Goal: Task Accomplishment & Management: Use online tool/utility

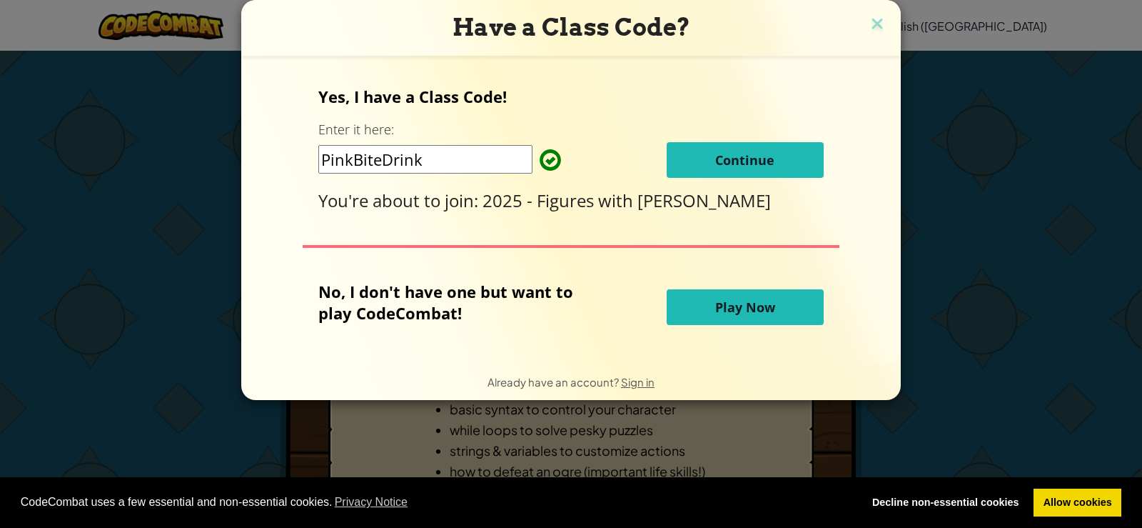
click at [733, 161] on span "Continue" at bounding box center [744, 159] width 59 height 17
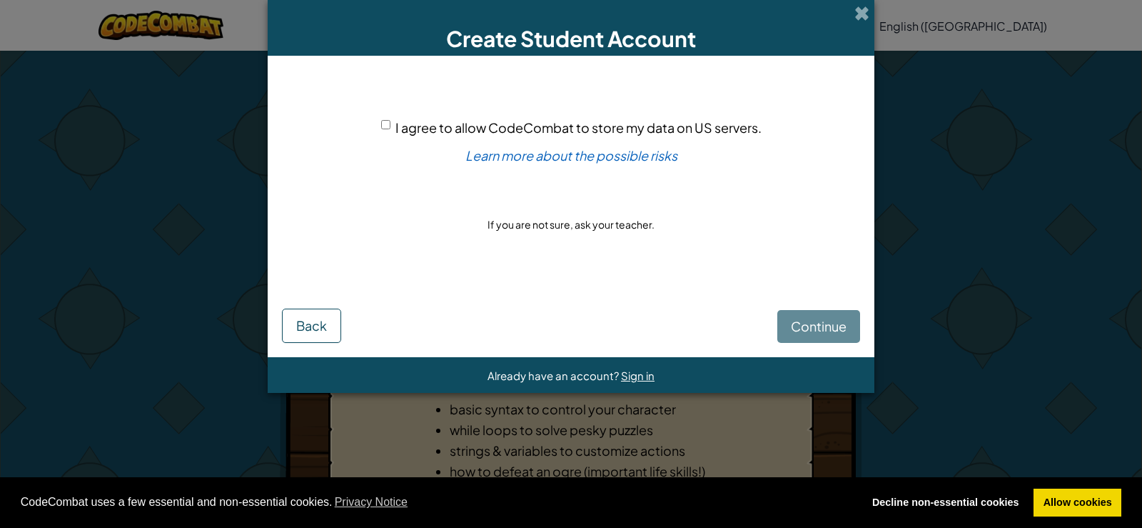
click at [512, 127] on span "I agree to allow CodeCombat to store my data on US servers." at bounding box center [578, 127] width 366 height 16
click at [390, 127] on input "I agree to allow CodeCombat to store my data on US servers." at bounding box center [385, 124] width 9 height 9
checkbox input "true"
click at [800, 321] on span "Continue" at bounding box center [819, 326] width 56 height 16
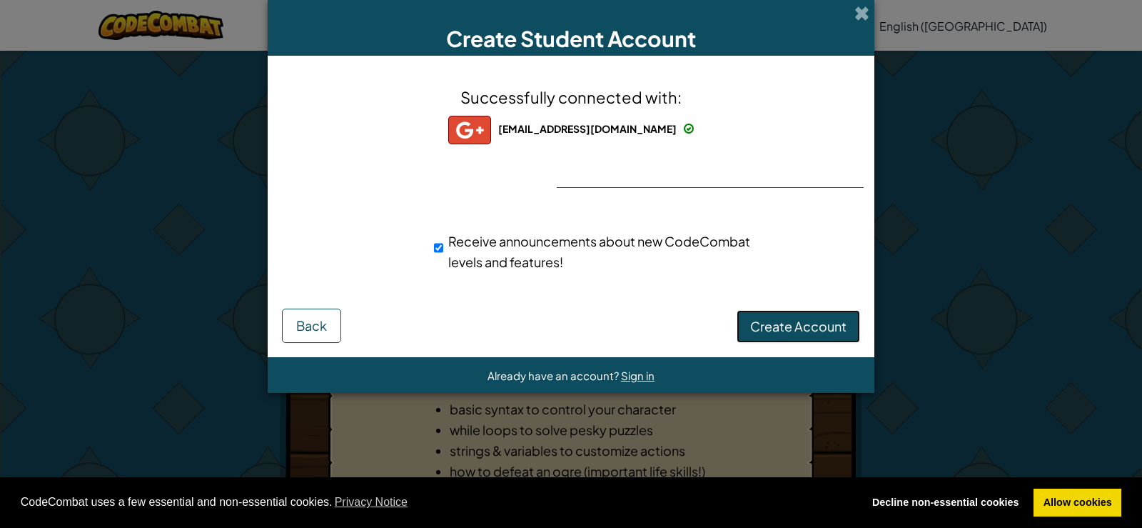
click at [765, 328] on span "Create Account" at bounding box center [798, 326] width 96 height 16
click at [780, 326] on button "Create Account" at bounding box center [798, 326] width 123 height 33
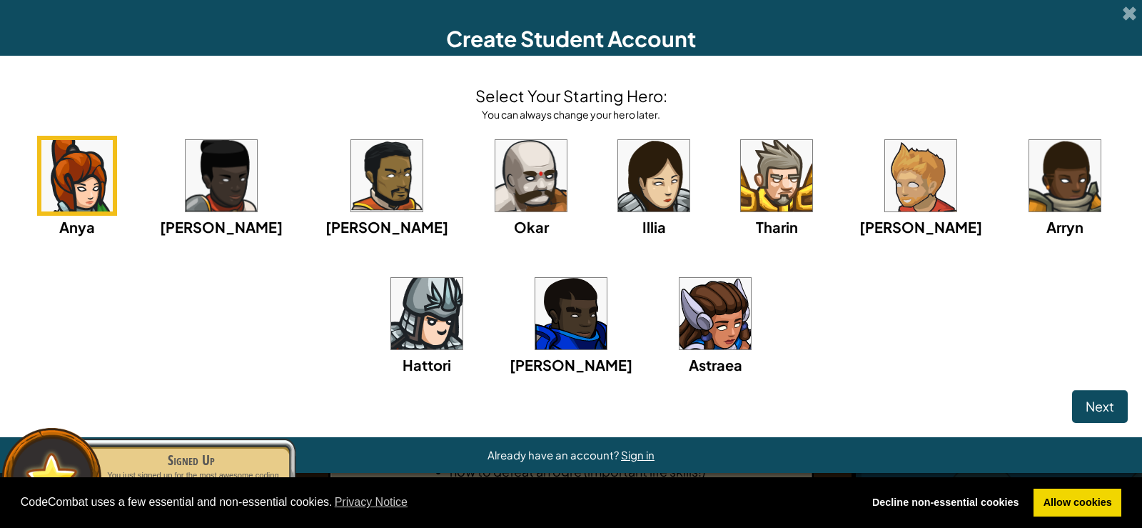
click at [463, 278] on img at bounding box center [426, 313] width 71 height 71
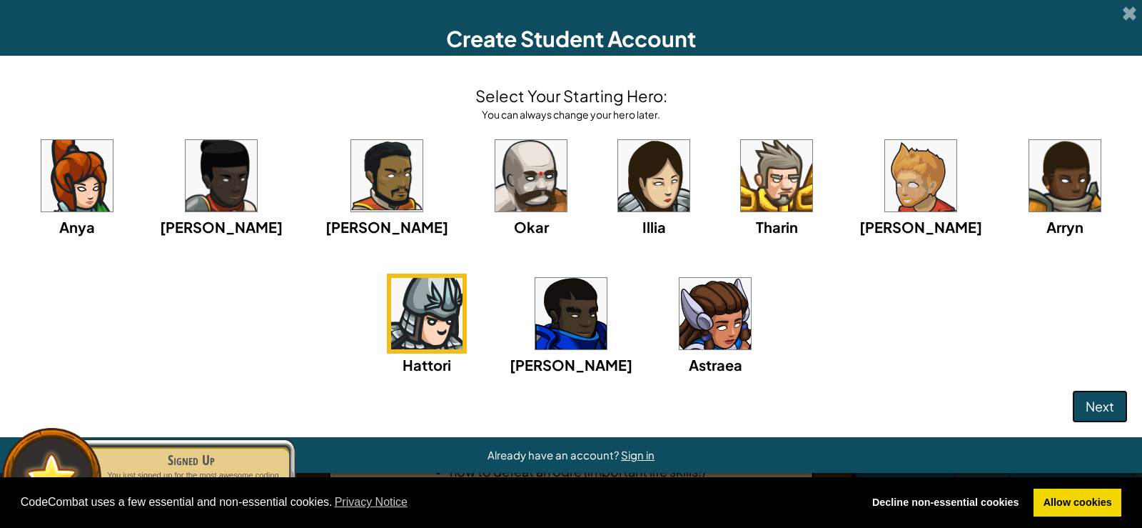
click at [1092, 407] on span "Next" at bounding box center [1100, 406] width 29 height 16
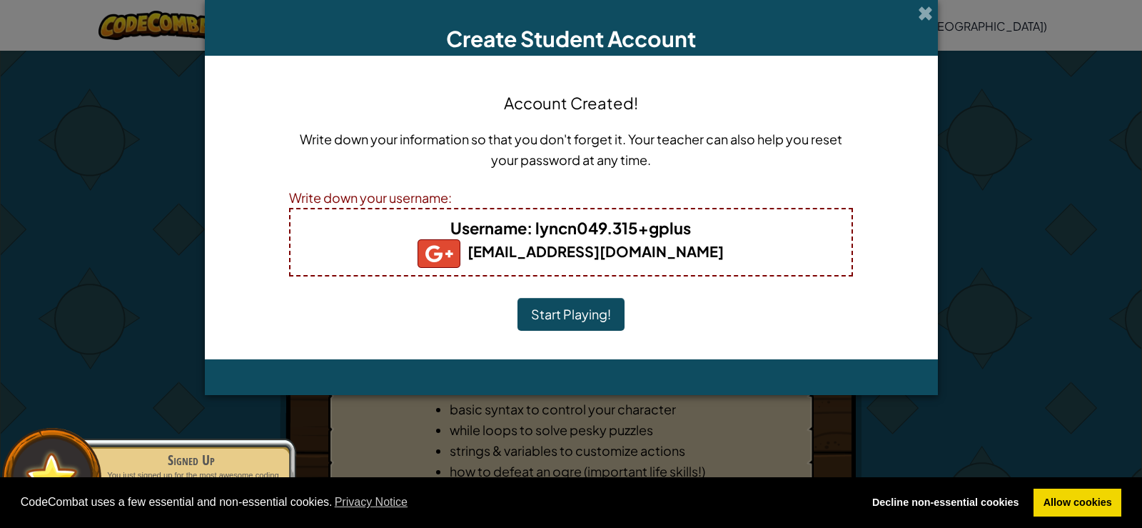
click at [599, 307] on button "Start Playing!" at bounding box center [571, 314] width 107 height 33
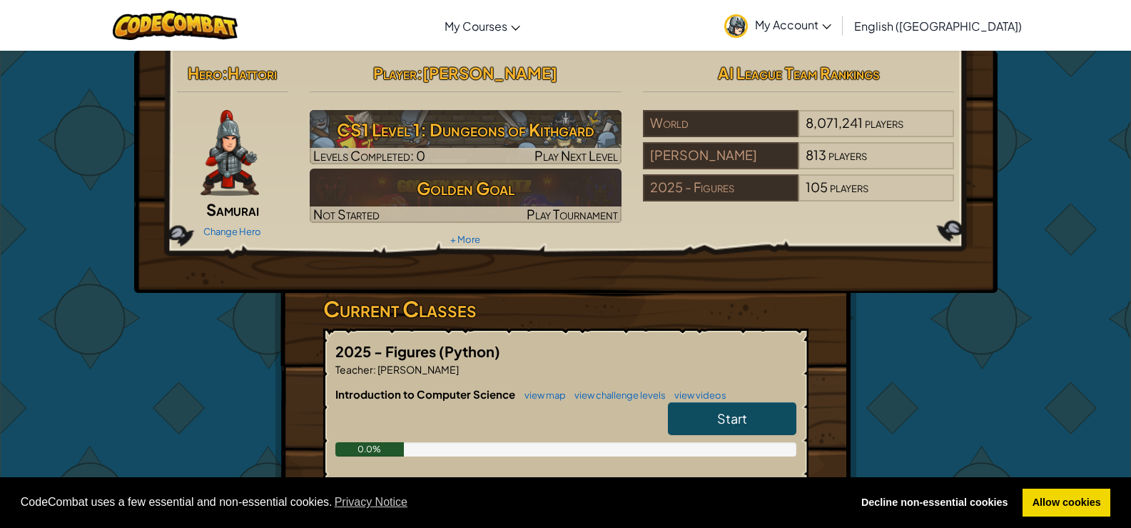
click at [735, 413] on span "Start" at bounding box center [732, 418] width 30 height 16
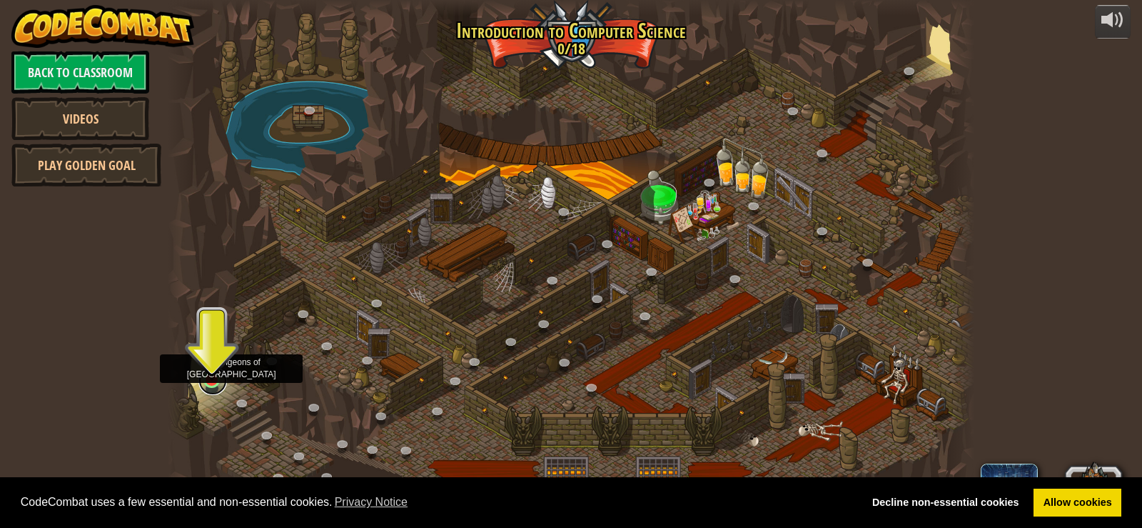
click at [209, 382] on link at bounding box center [212, 380] width 29 height 29
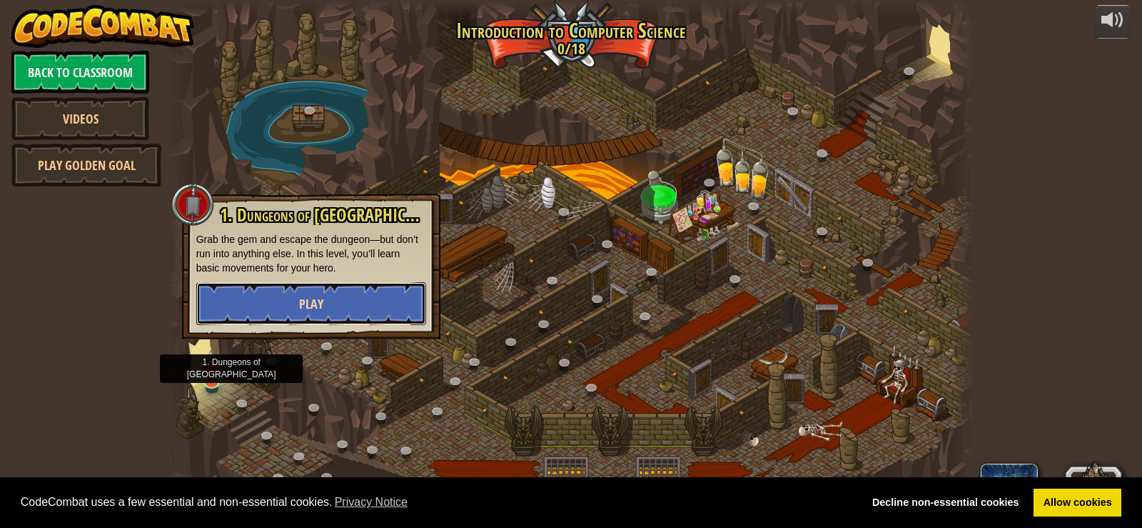
click at [265, 311] on button "Play" at bounding box center [311, 303] width 230 height 43
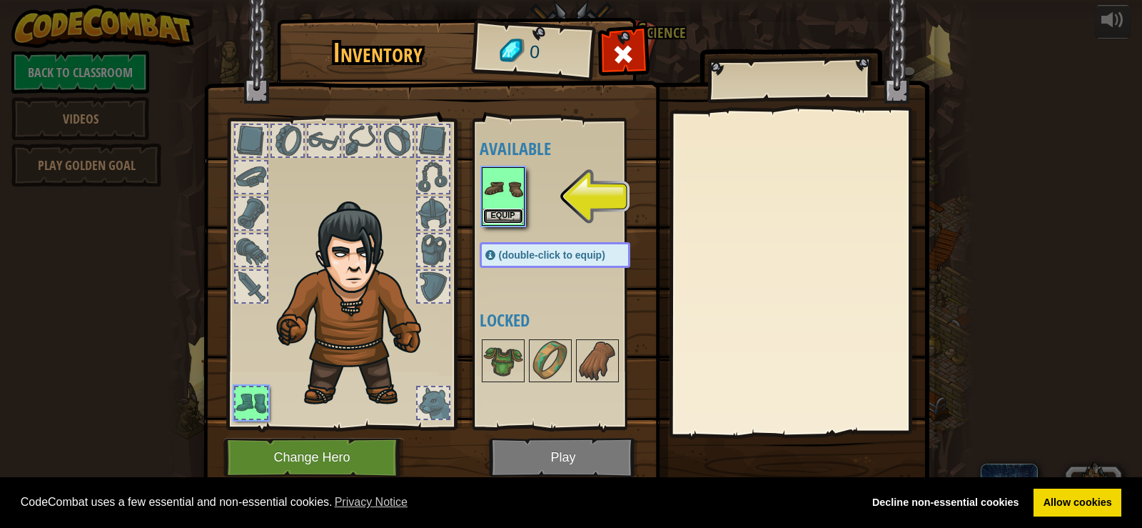
click at [499, 208] on button "Equip" at bounding box center [503, 215] width 40 height 15
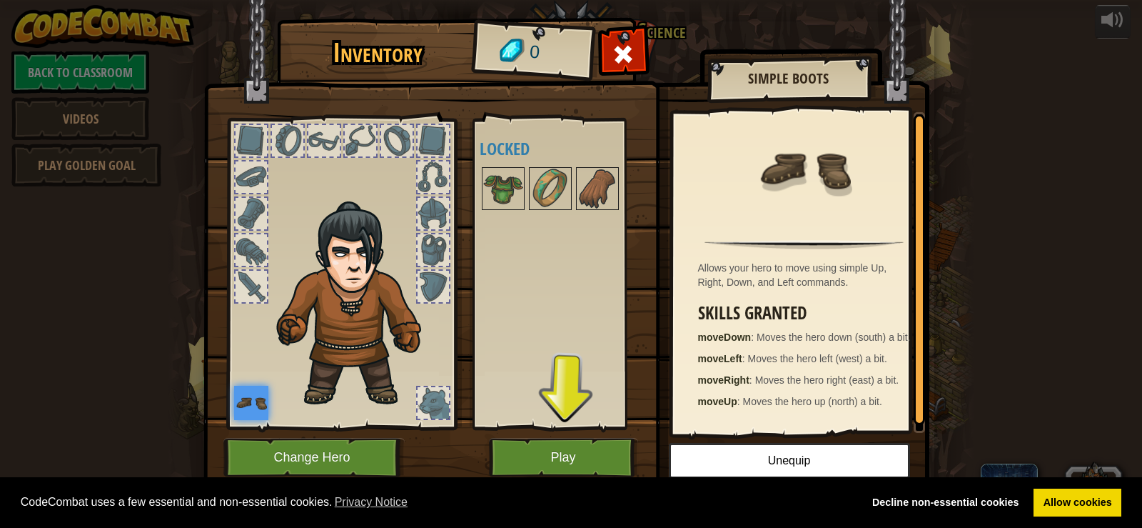
click at [556, 435] on img at bounding box center [566, 232] width 726 height 518
click at [562, 457] on button "Play" at bounding box center [563, 457] width 149 height 39
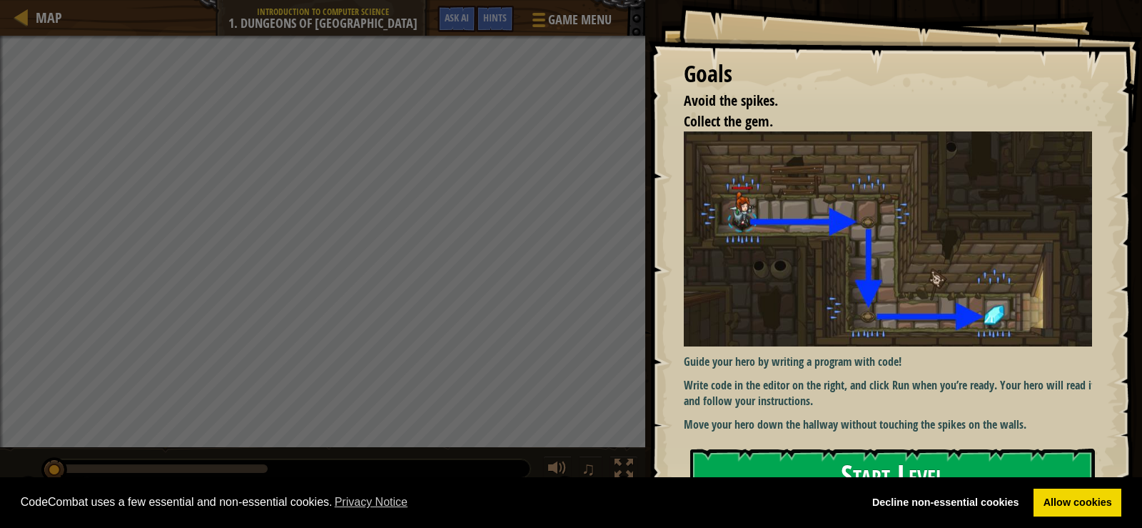
click at [997, 467] on button "Start Level" at bounding box center [892, 476] width 405 height 56
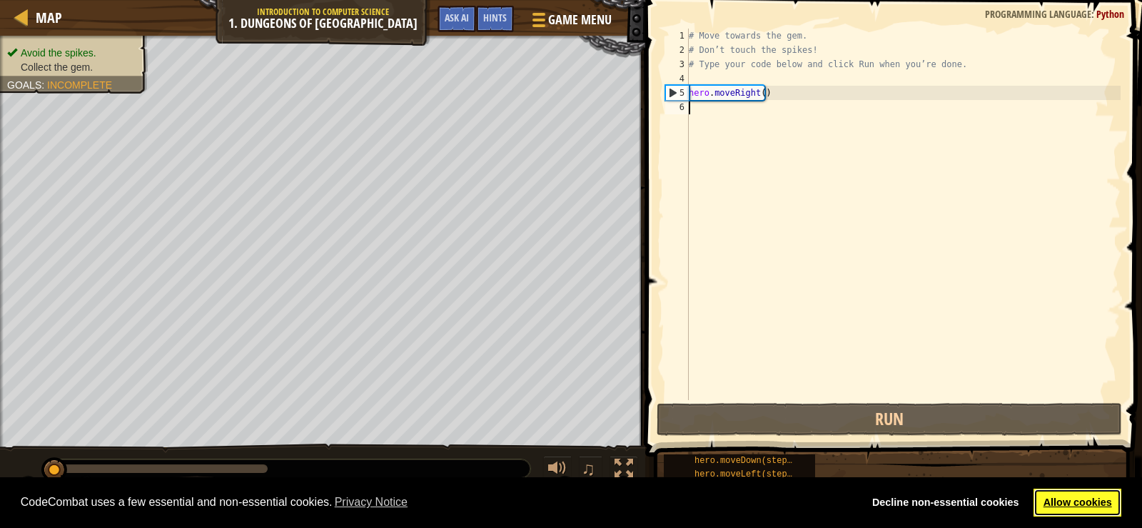
click at [1074, 500] on link "Allow cookies" at bounding box center [1078, 502] width 88 height 29
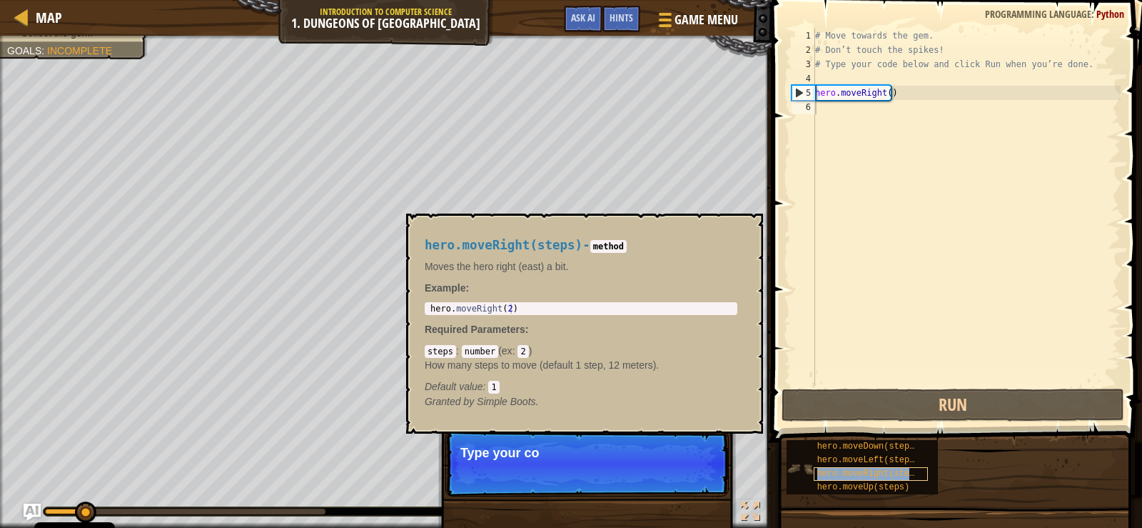
click at [842, 475] on span "hero.moveRight(steps)" at bounding box center [871, 473] width 108 height 10
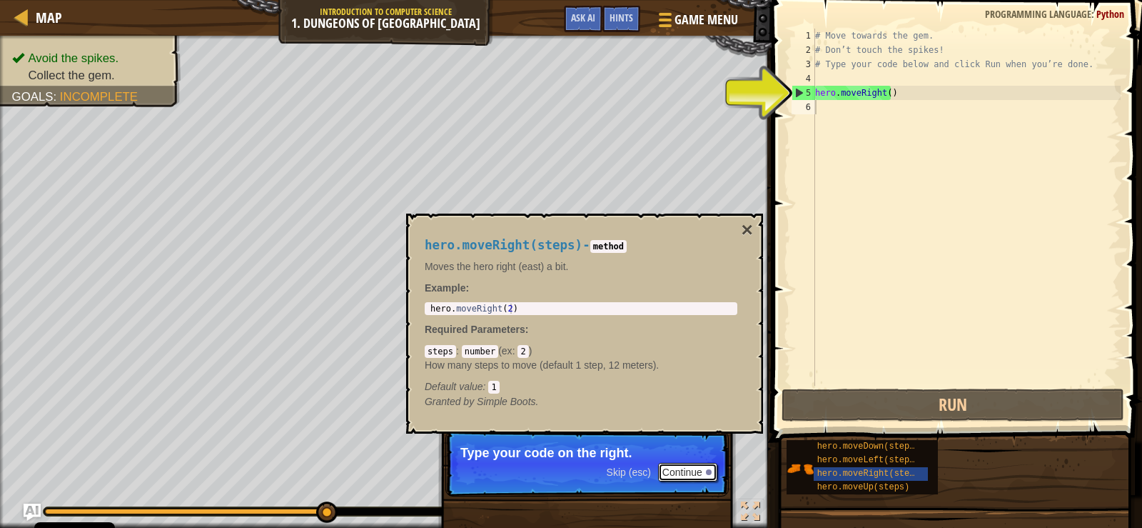
click at [697, 467] on button "Continue" at bounding box center [687, 472] width 59 height 19
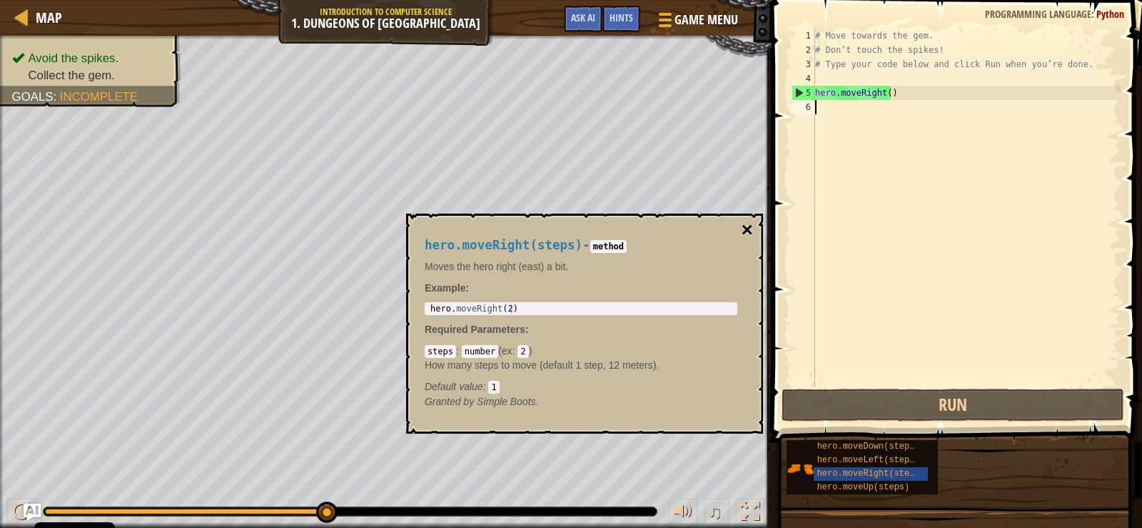
click at [751, 229] on button "×" at bounding box center [747, 230] width 11 height 20
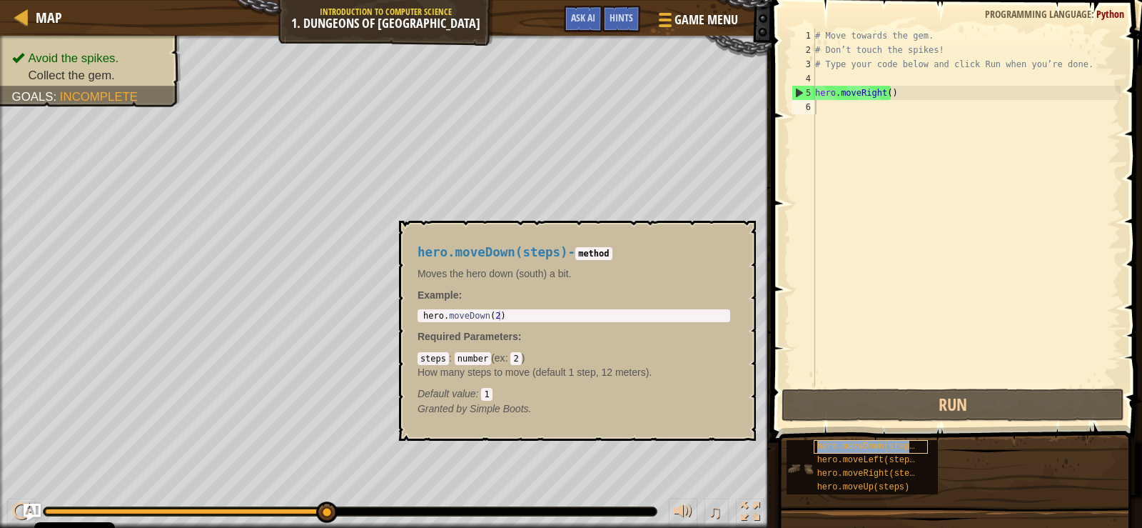
click at [849, 450] on span "hero.moveDown(steps)" at bounding box center [868, 446] width 103 height 10
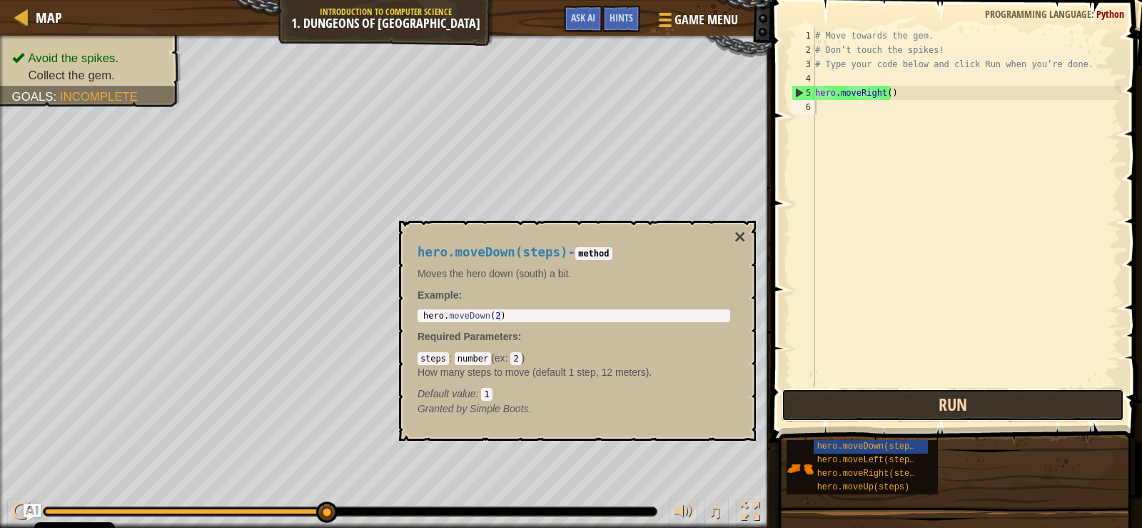
click at [975, 393] on button "Run" at bounding box center [953, 404] width 343 height 33
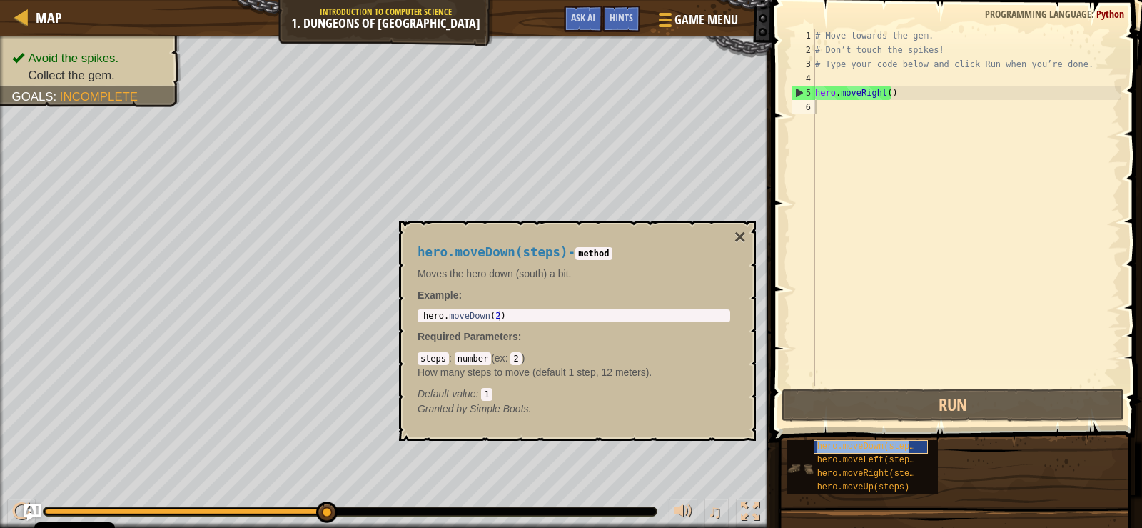
click at [877, 446] on span "hero.moveDown(steps)" at bounding box center [868, 446] width 103 height 10
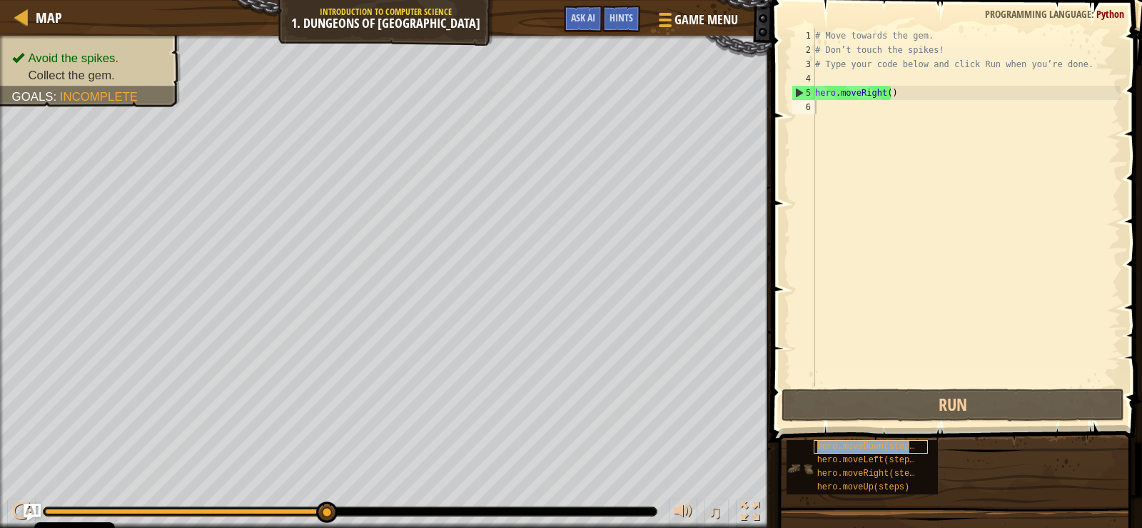
click at [877, 446] on span "hero.moveDown(steps)" at bounding box center [868, 446] width 103 height 10
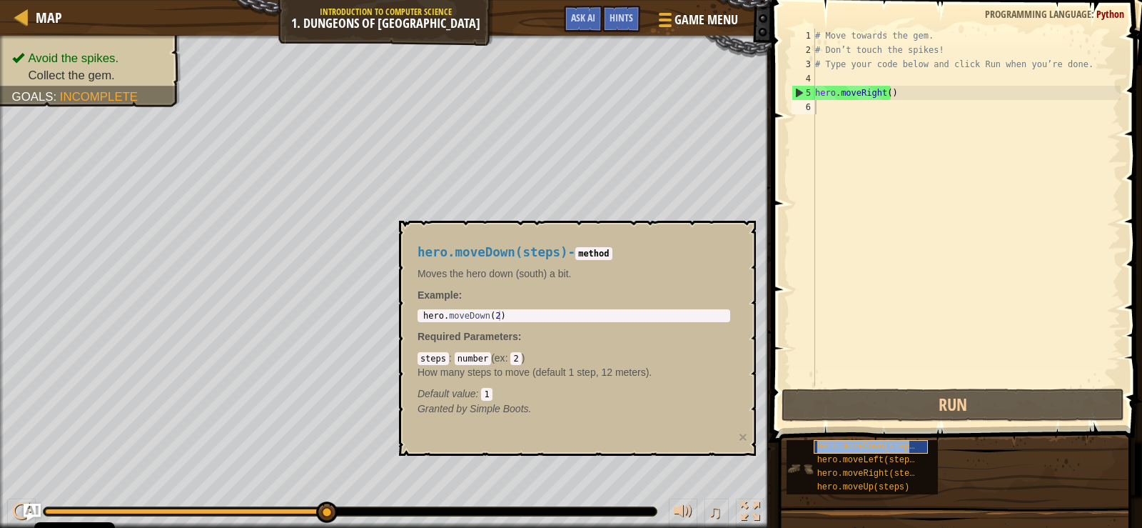
click at [877, 446] on span "hero.moveDown(steps)" at bounding box center [868, 446] width 103 height 10
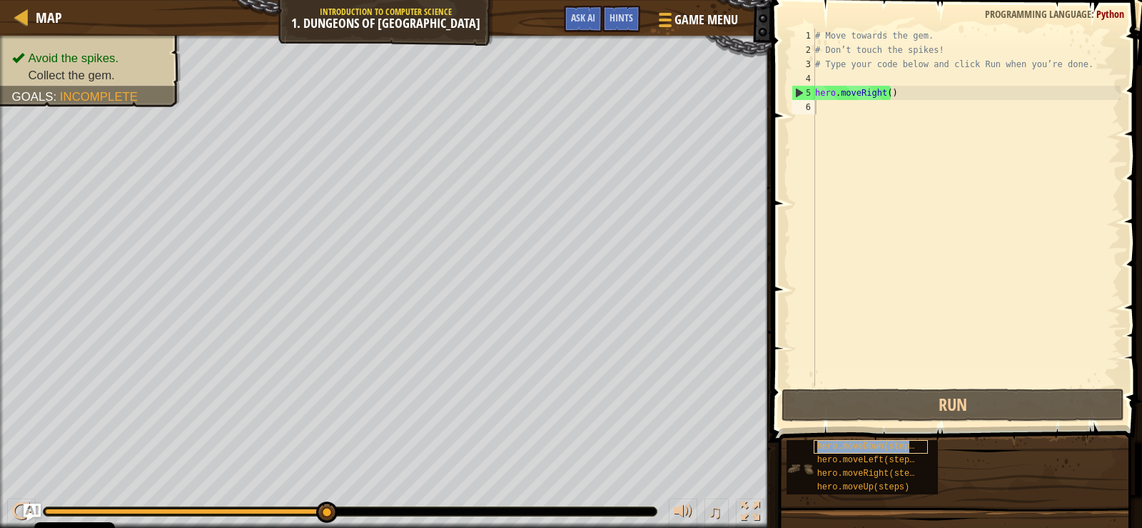
click at [877, 446] on span "hero.moveDown(steps)" at bounding box center [868, 446] width 103 height 10
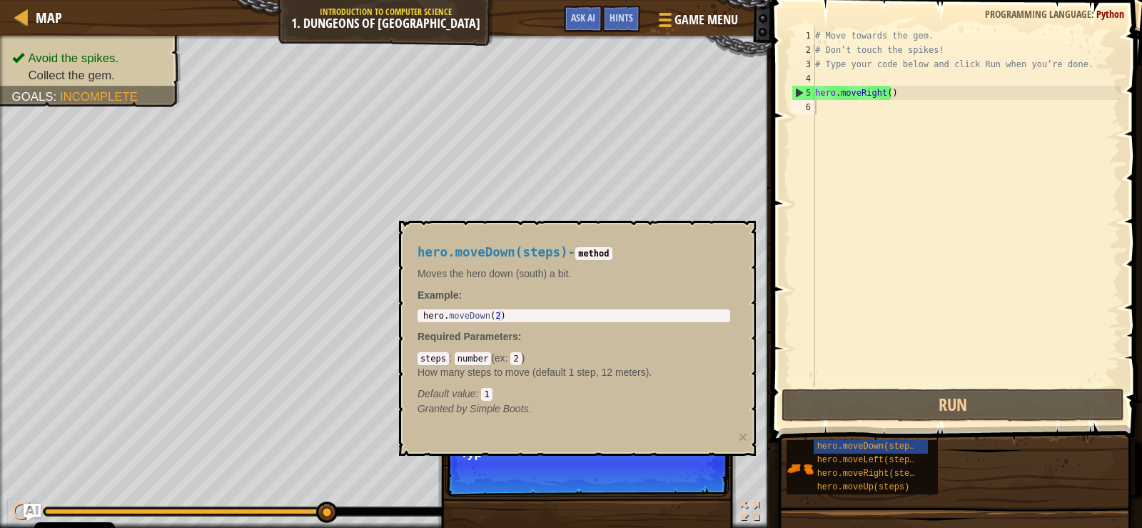
click at [534, 310] on div "1 hero . moveDown ( 2 ) ההההההההההההההההההההההההההההההההההההההההההההההההההההההה…" at bounding box center [574, 315] width 313 height 13
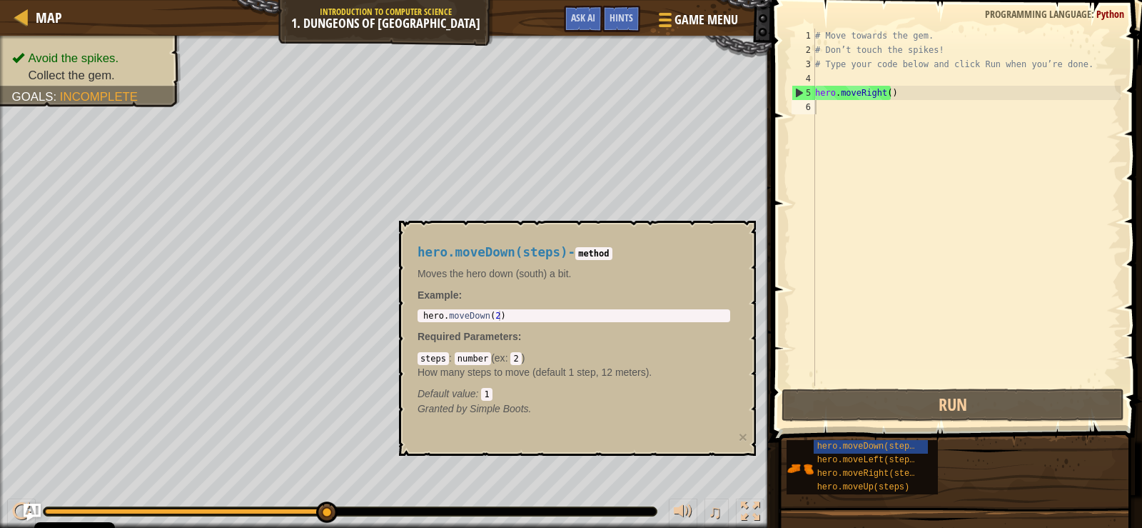
click at [819, 283] on div "# Move towards the gem. # Don’t touch the spikes! # Type your code below and cl…" at bounding box center [966, 221] width 308 height 385
click at [922, 448] on div "hero.moveDown(steps)" at bounding box center [871, 447] width 114 height 14
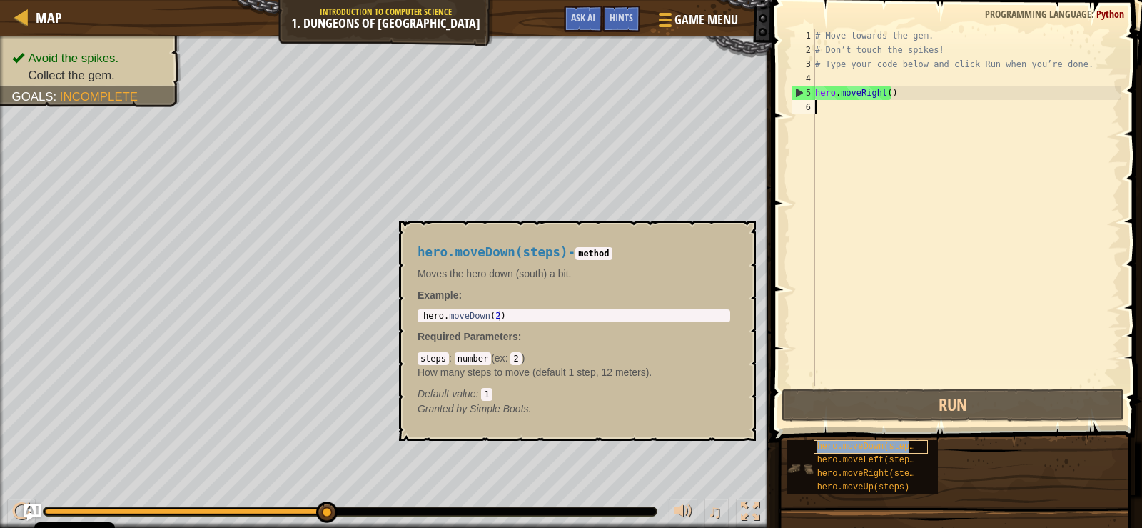
click at [908, 444] on span "hero.moveDown(steps)" at bounding box center [868, 446] width 103 height 10
click at [908, 445] on span "hero.moveDown(steps)" at bounding box center [868, 446] width 103 height 10
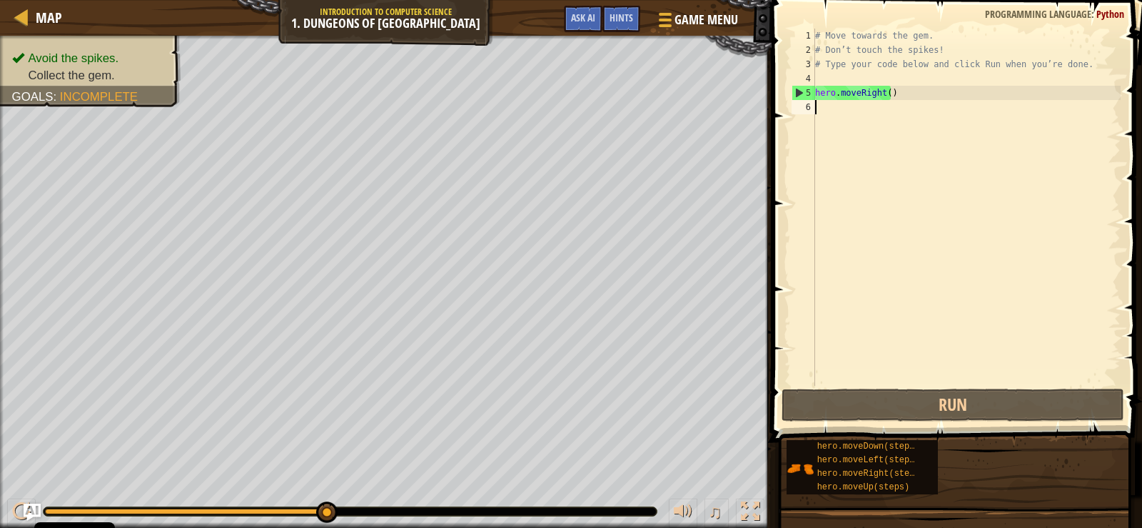
type textarea "h"
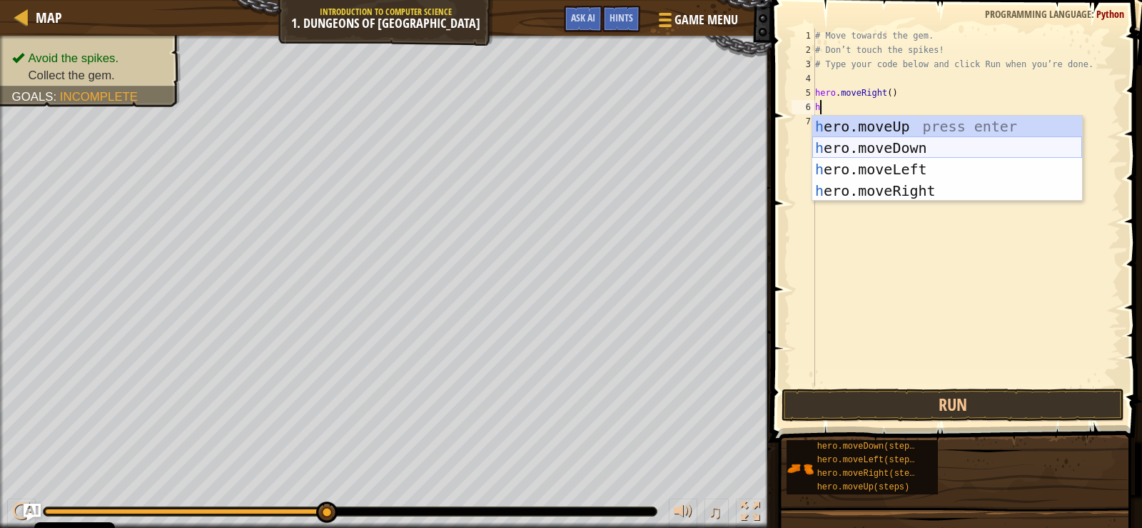
click at [927, 141] on div "h ero.moveUp press enter h ero.moveDown press enter h ero.moveLeft press enter …" at bounding box center [947, 180] width 270 height 128
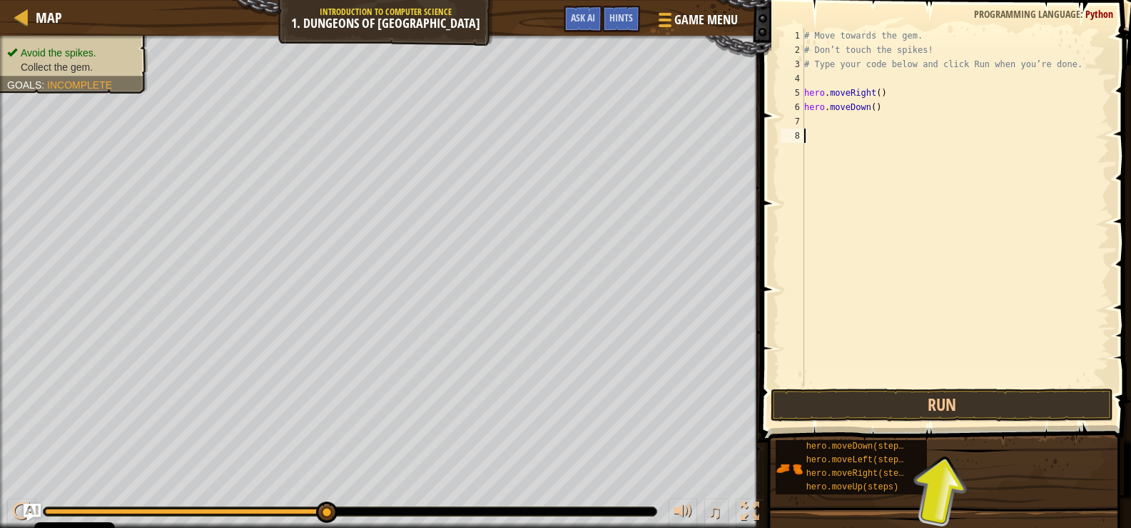
click at [953, 378] on div "# Move towards the gem. # Don’t touch the spikes! # Type your code below and cl…" at bounding box center [956, 221] width 308 height 385
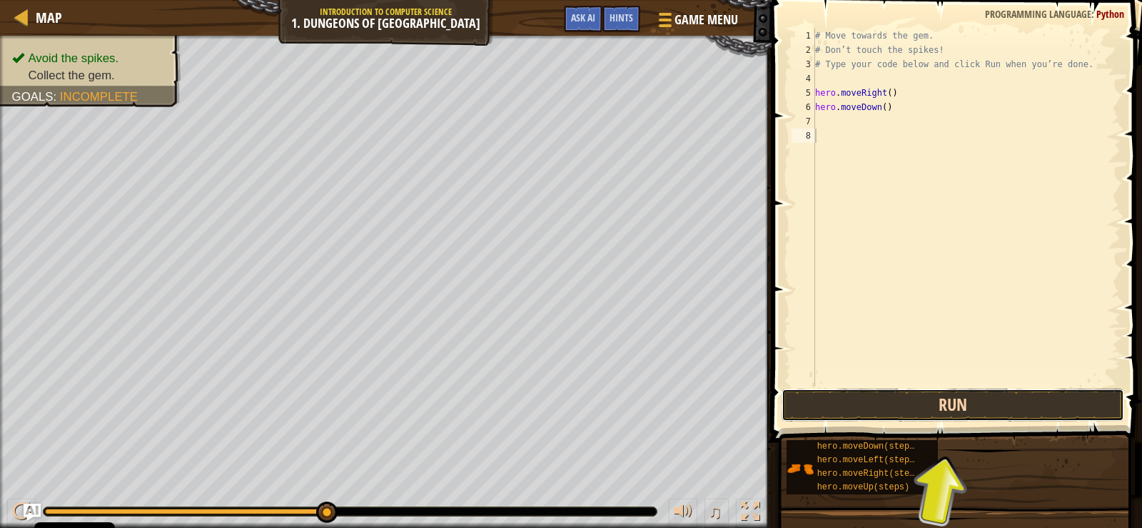
click at [954, 400] on button "Run" at bounding box center [953, 404] width 343 height 33
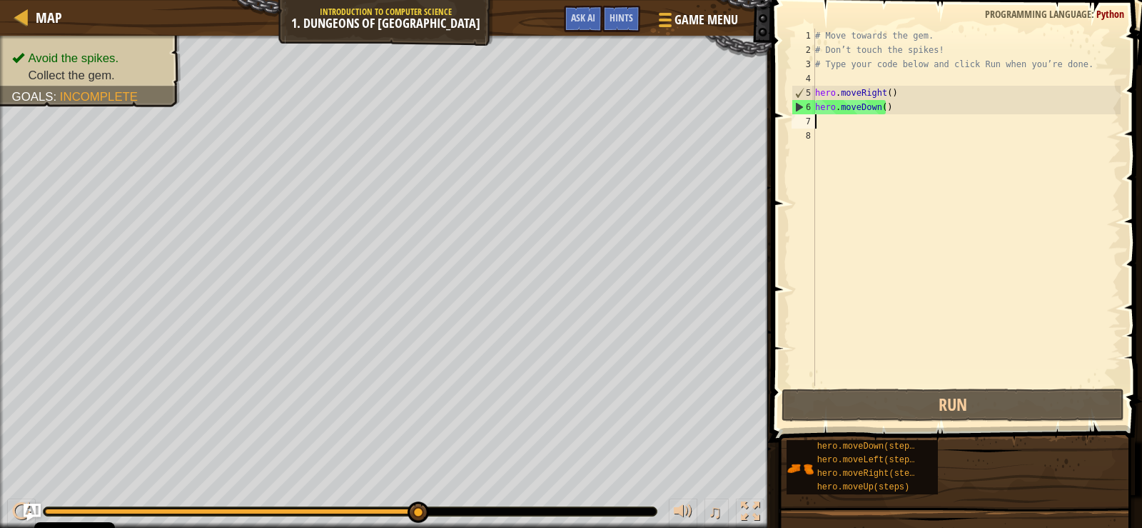
click at [826, 128] on div "# Move towards the gem. # Don’t touch the spikes! # Type your code below and cl…" at bounding box center [966, 221] width 308 height 385
click at [808, 123] on div "7" at bounding box center [804, 121] width 24 height 14
click at [807, 123] on div "7" at bounding box center [804, 121] width 24 height 14
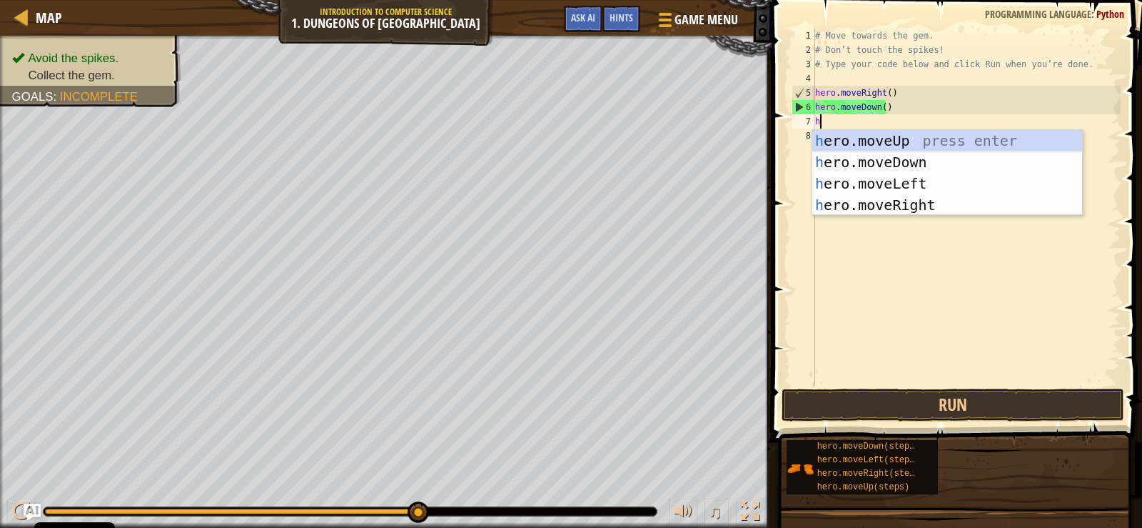
type textarea "he"
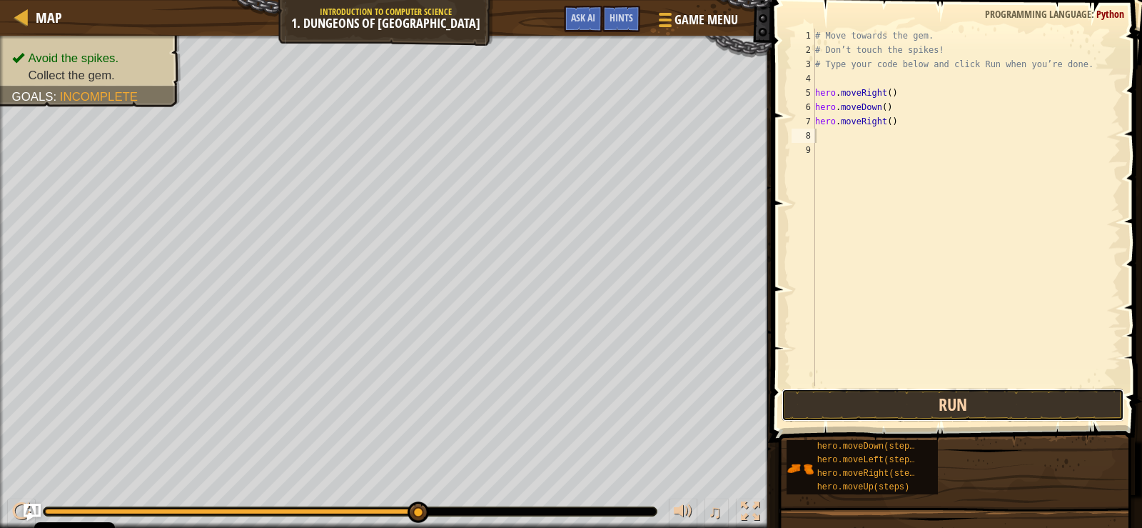
click at [894, 398] on button "Run" at bounding box center [953, 404] width 343 height 33
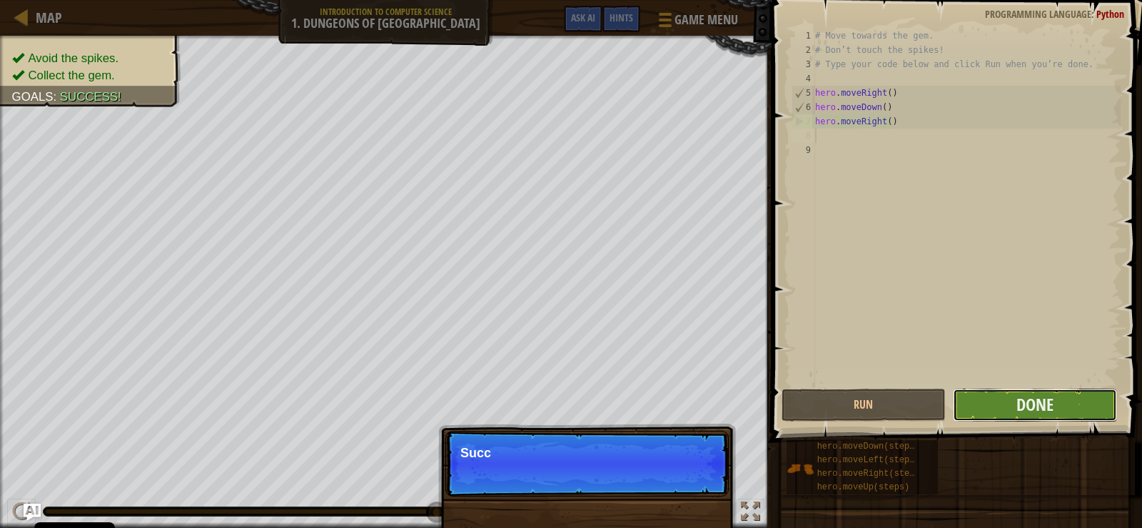
click at [964, 400] on button "Done" at bounding box center [1035, 404] width 164 height 33
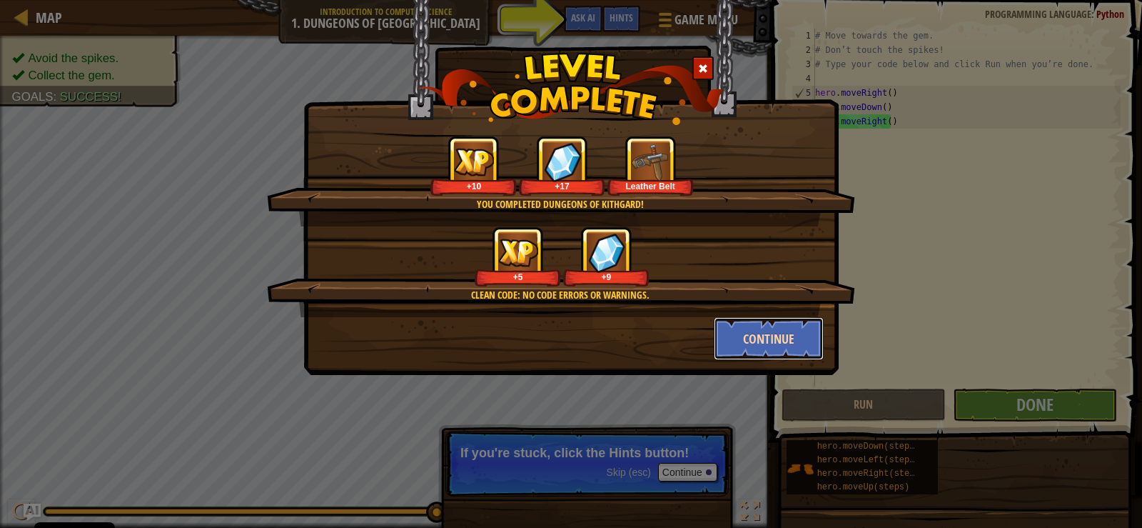
click at [761, 352] on button "Continue" at bounding box center [769, 338] width 111 height 43
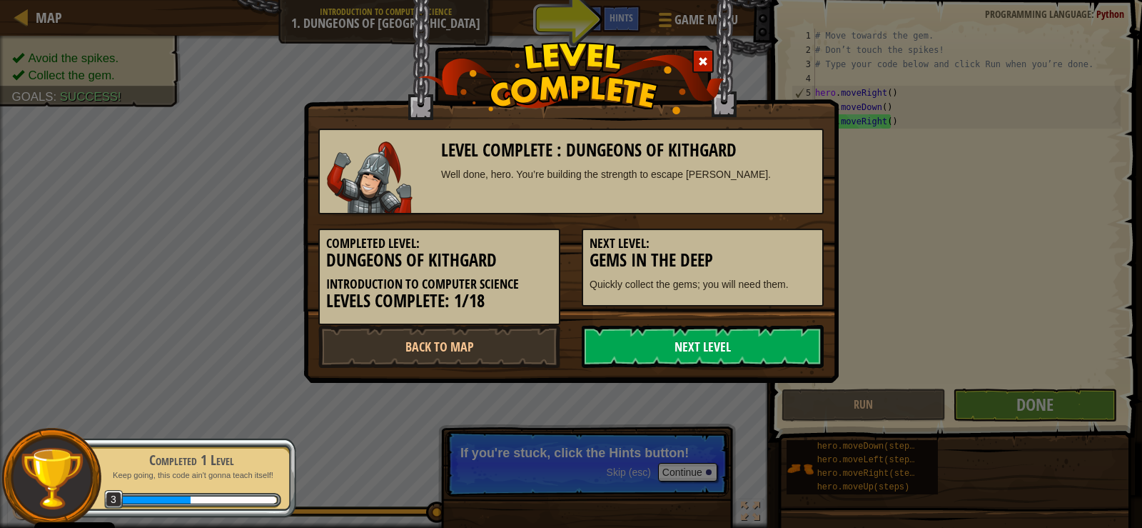
click at [740, 352] on link "Next Level" at bounding box center [703, 346] width 242 height 43
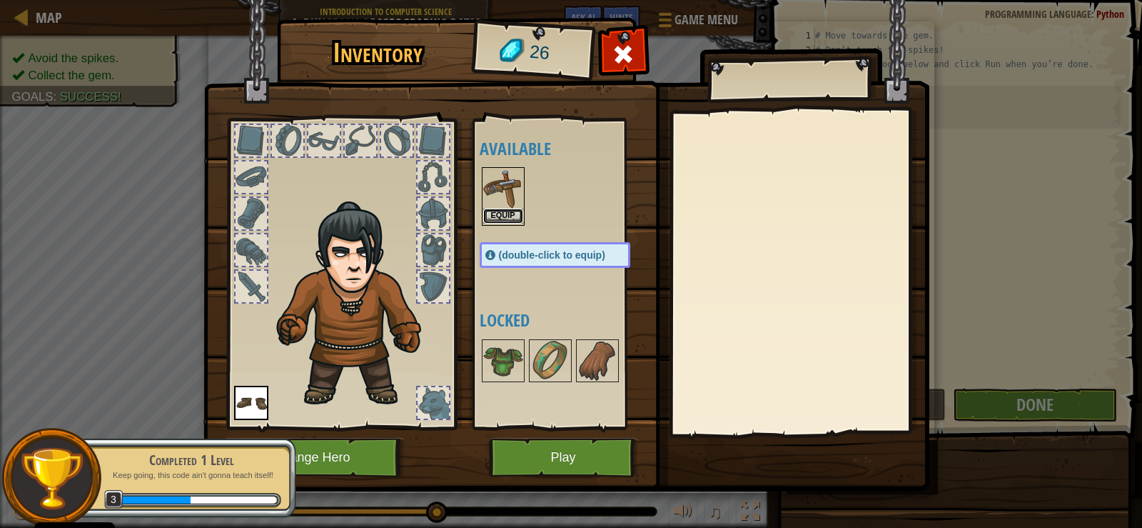
click at [493, 218] on button "Equip" at bounding box center [503, 215] width 40 height 15
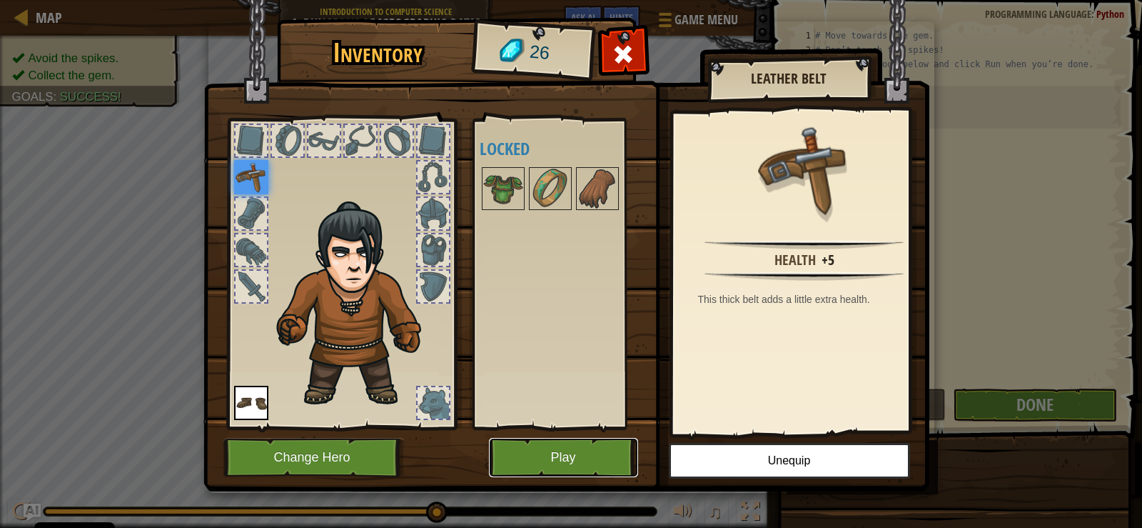
click at [548, 465] on button "Play" at bounding box center [563, 457] width 149 height 39
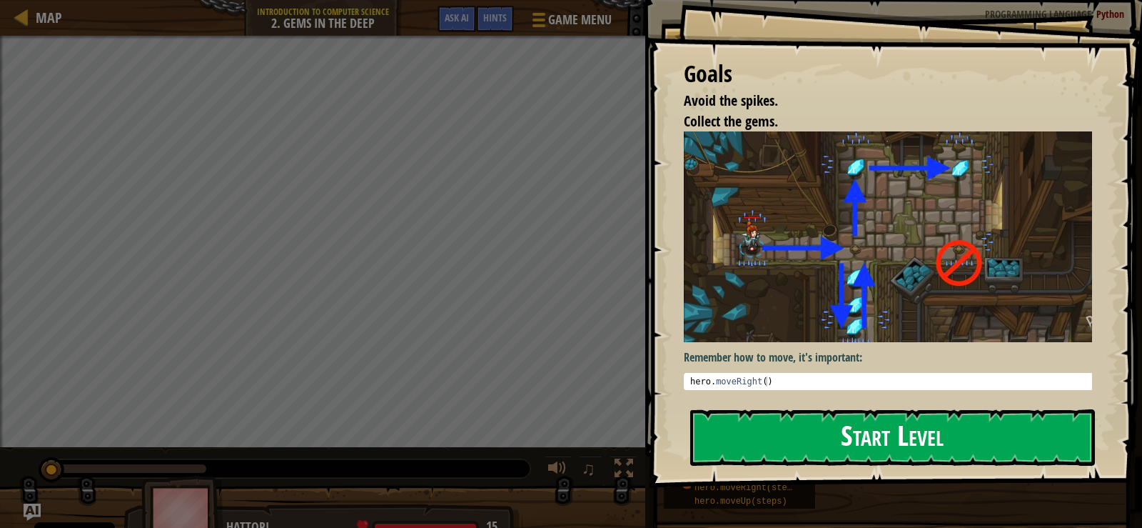
click at [905, 419] on button "Start Level" at bounding box center [892, 437] width 405 height 56
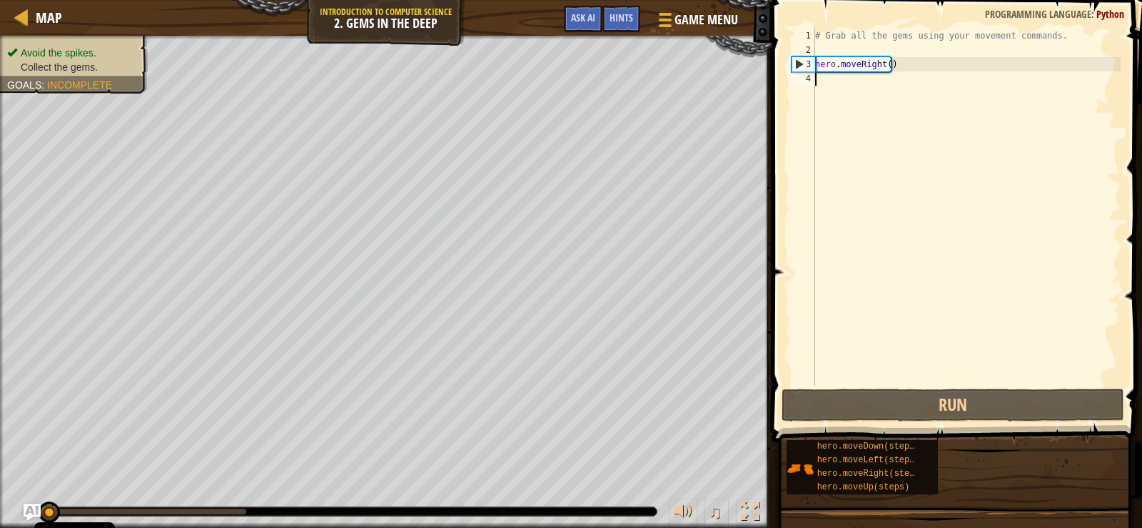
click at [861, 423] on span at bounding box center [958, 201] width 382 height 484
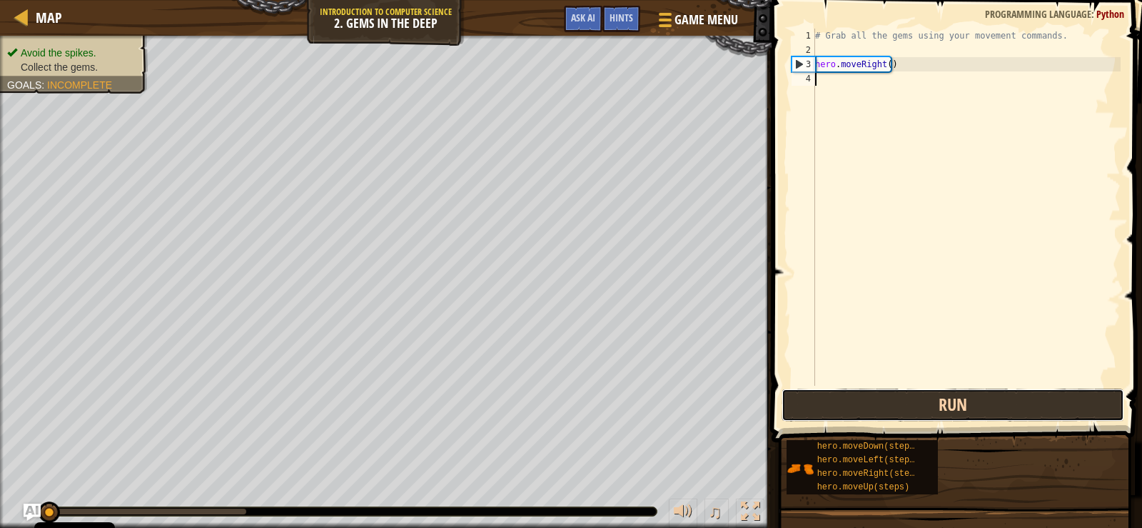
click at [853, 407] on button "Run" at bounding box center [953, 404] width 343 height 33
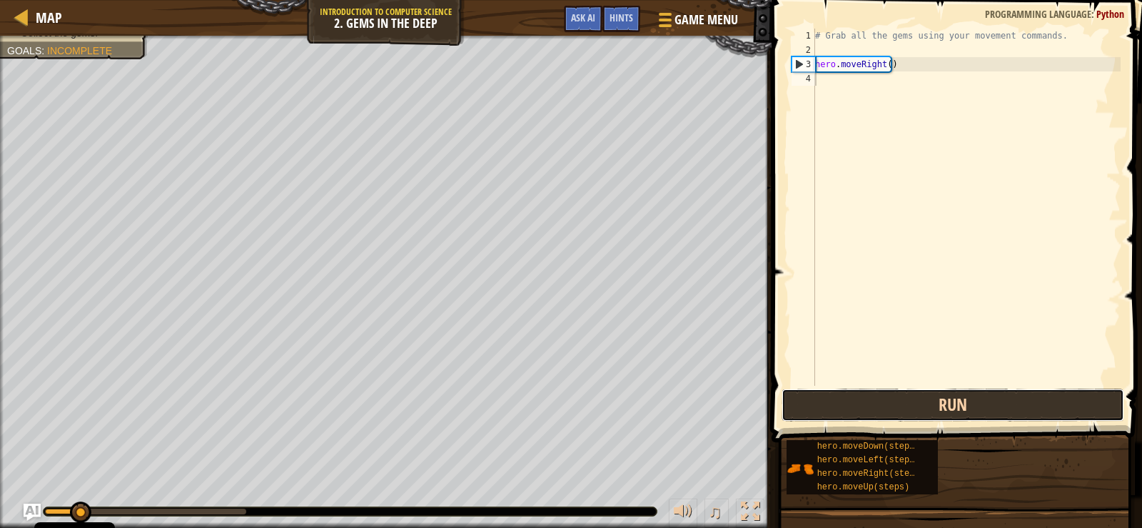
click at [847, 405] on button "Run" at bounding box center [953, 404] width 343 height 33
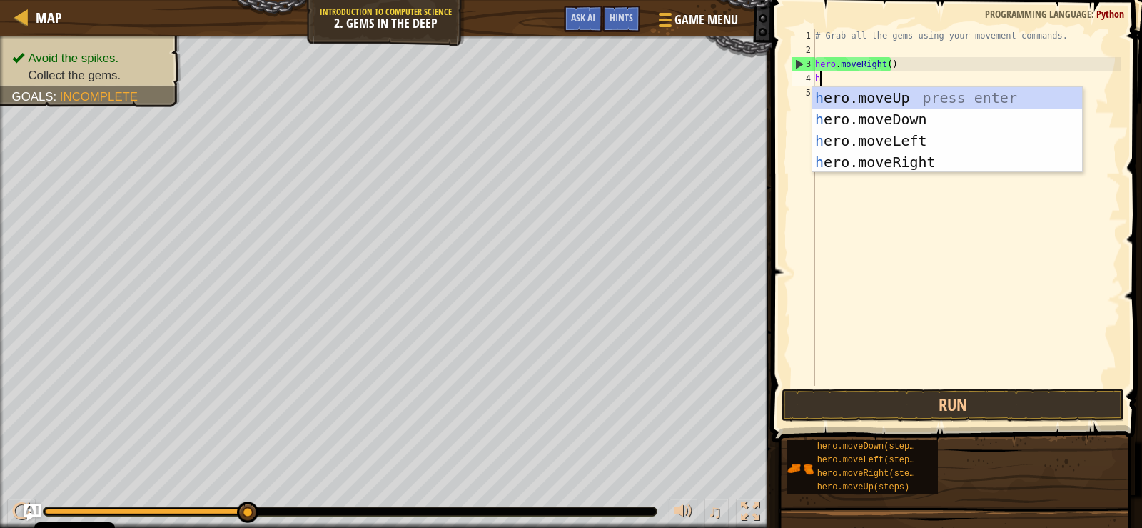
scroll to position [6, 0]
type textarea "he"
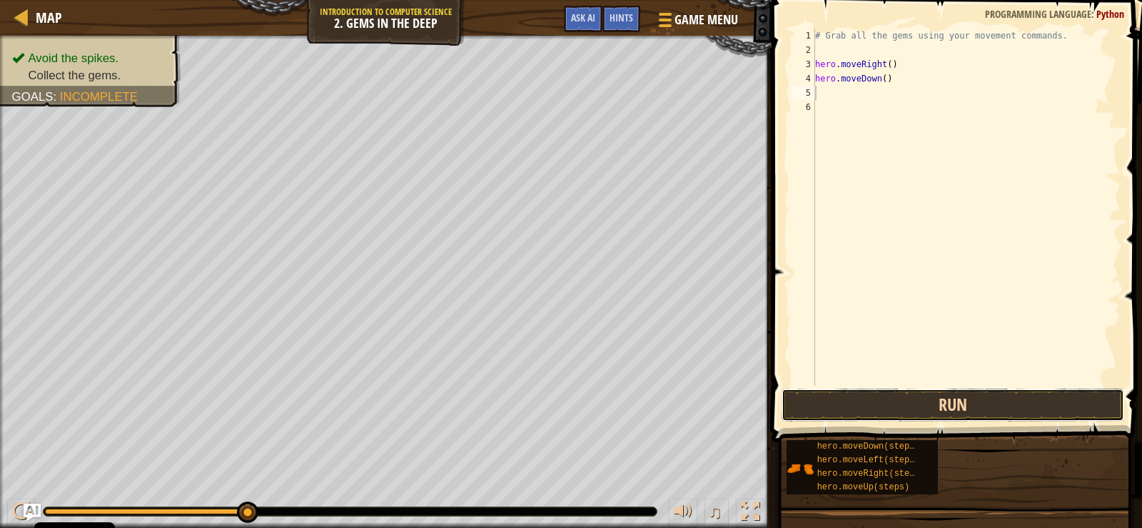
click at [861, 403] on button "Run" at bounding box center [953, 404] width 343 height 33
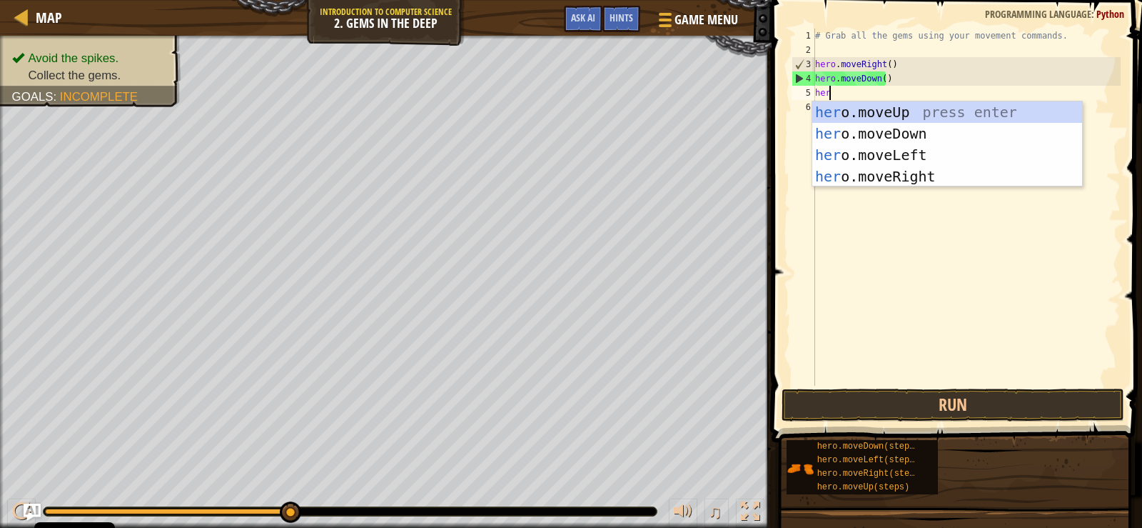
type textarea "hero"
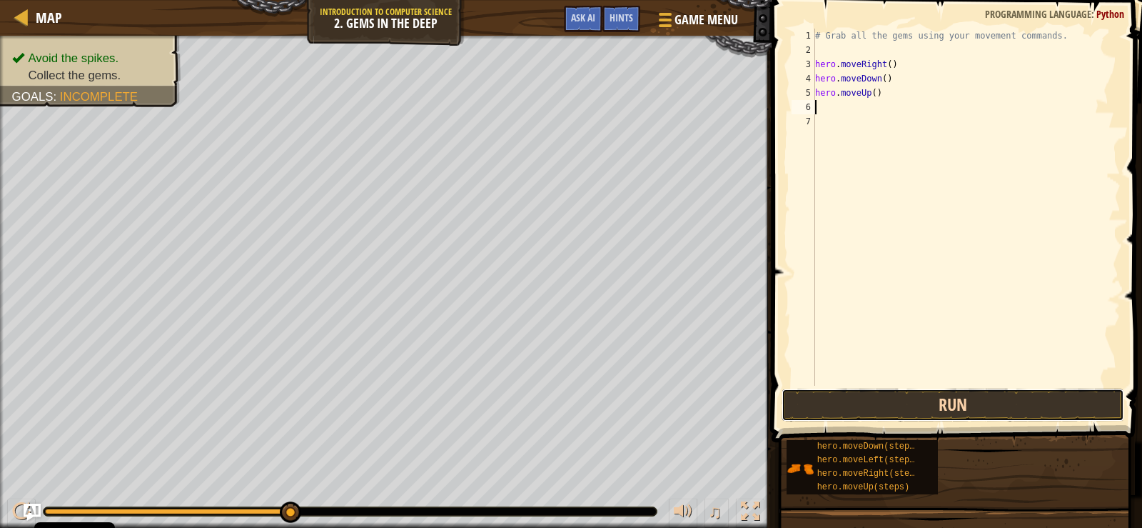
click at [858, 412] on button "Run" at bounding box center [953, 404] width 343 height 33
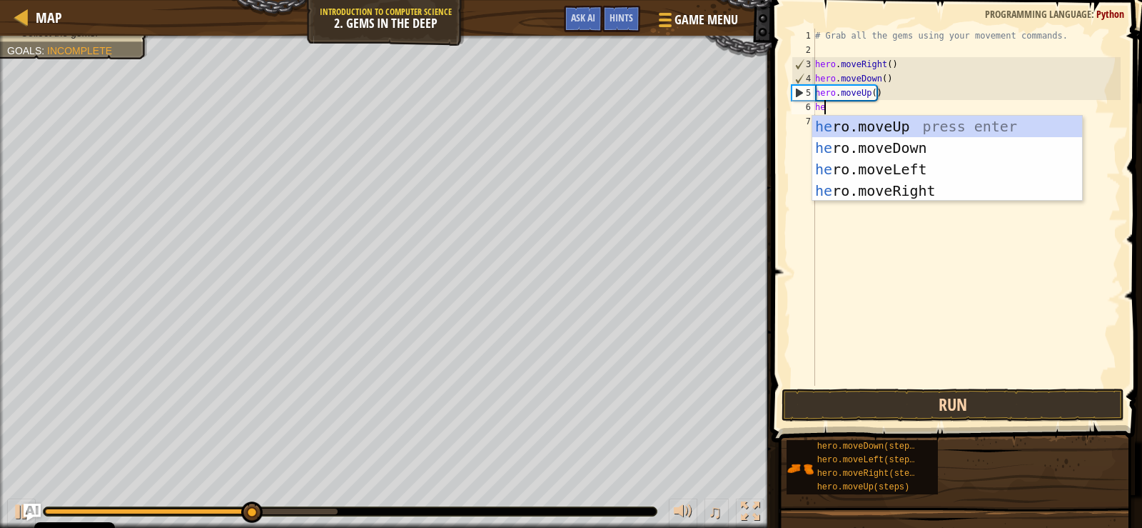
type textarea "her"
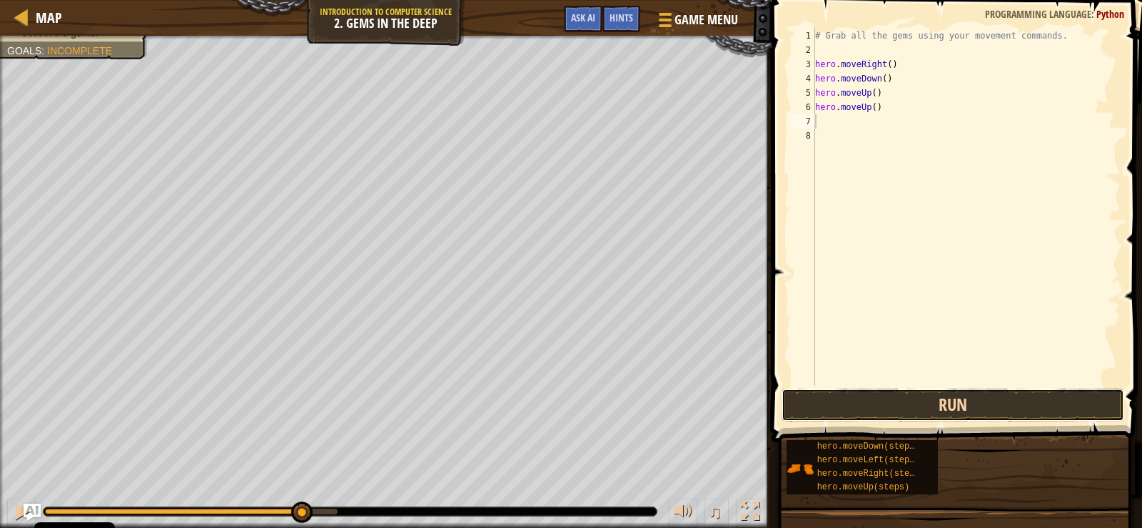
click at [1032, 399] on button "Run" at bounding box center [953, 404] width 343 height 33
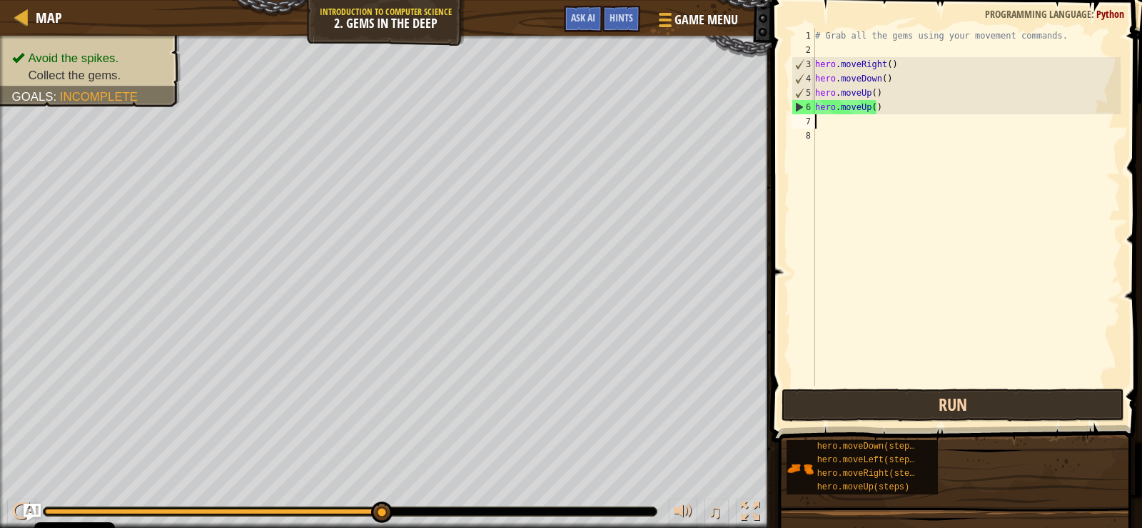
type textarea "h"
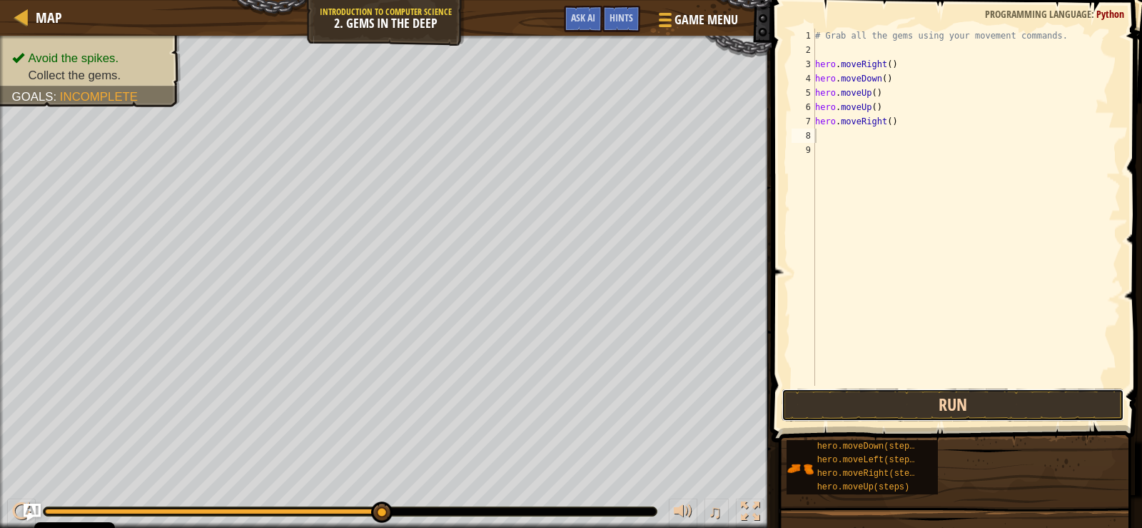
click at [1032, 399] on button "Run" at bounding box center [953, 404] width 343 height 33
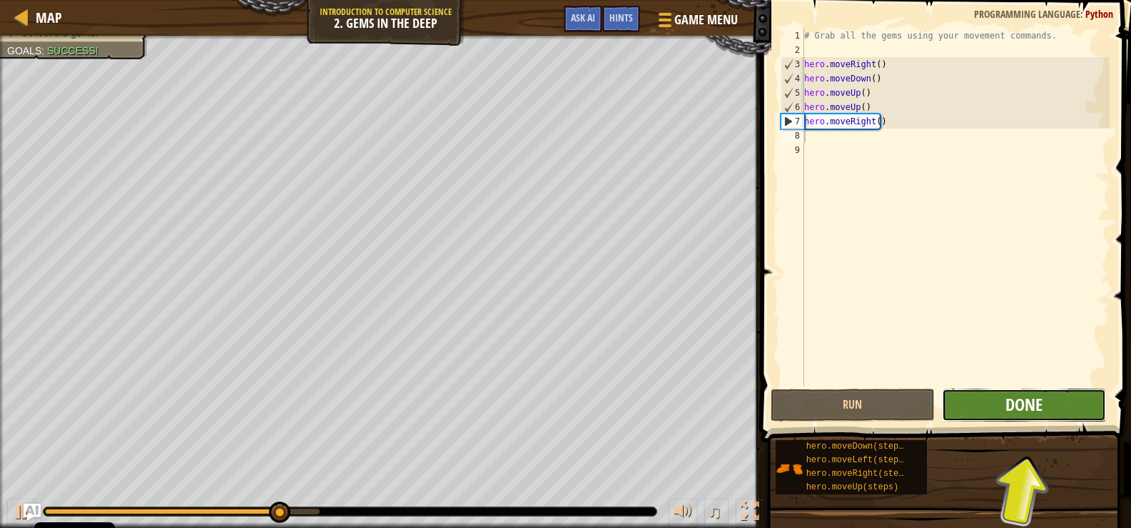
click at [1049, 395] on button "Done" at bounding box center [1024, 404] width 164 height 33
